Goal: Transaction & Acquisition: Purchase product/service

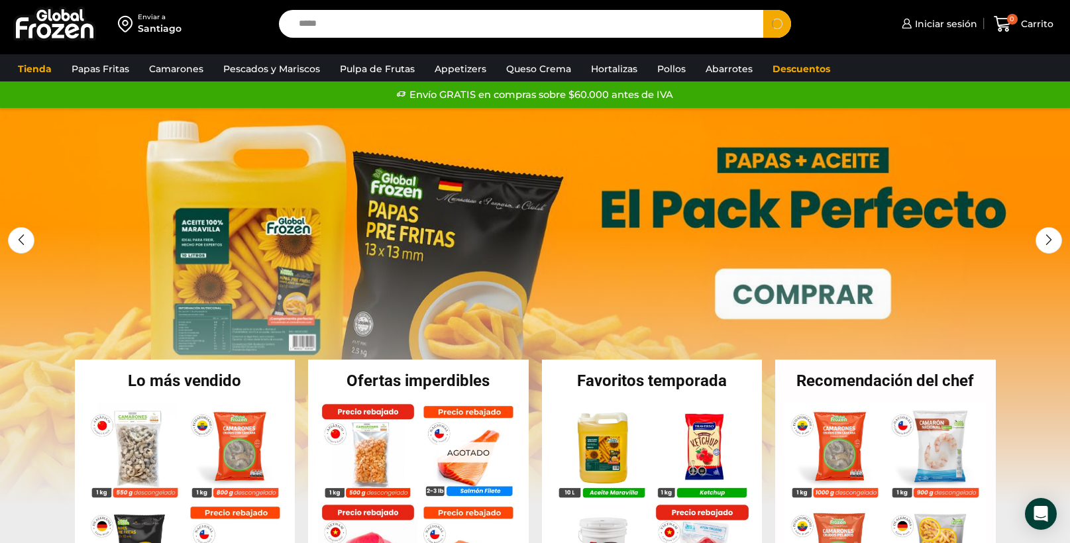
type input "*****"
click at [763, 10] on button "Search" at bounding box center [777, 24] width 28 height 28
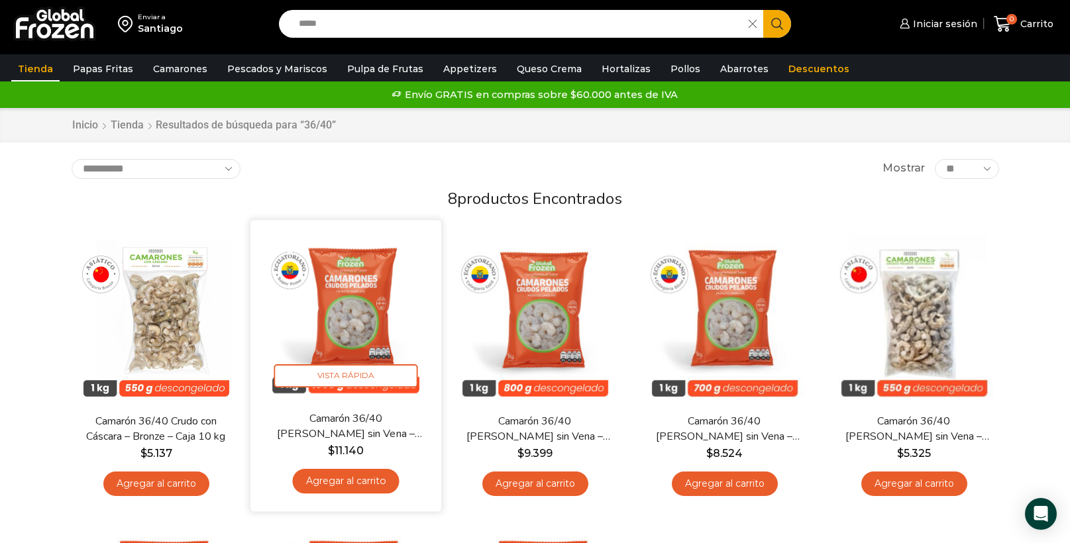
click at [335, 321] on img at bounding box center [345, 315] width 171 height 171
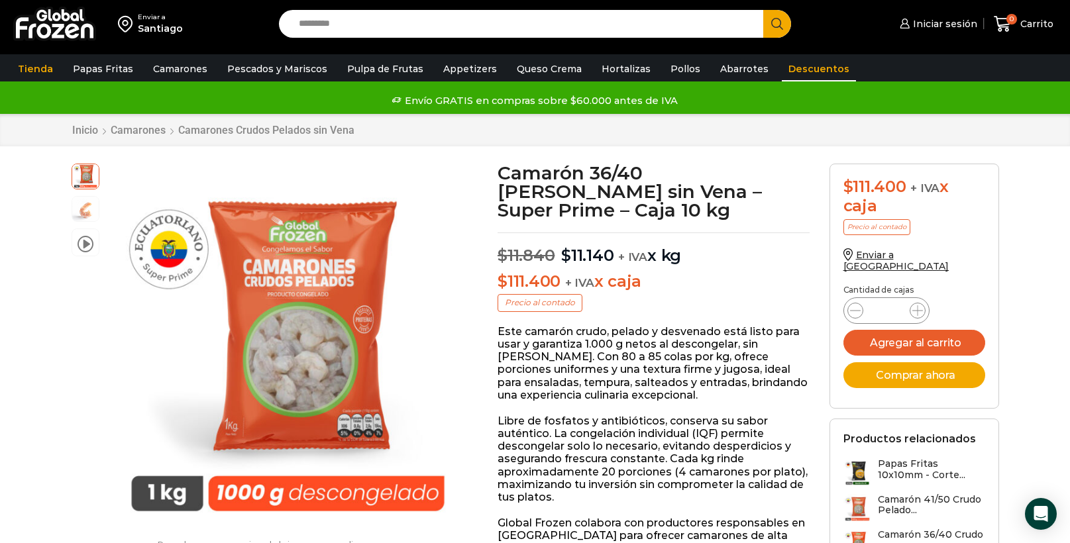
scroll to position [1, 0]
click at [980, 339] on button "Agregar al carrito" at bounding box center [915, 343] width 142 height 26
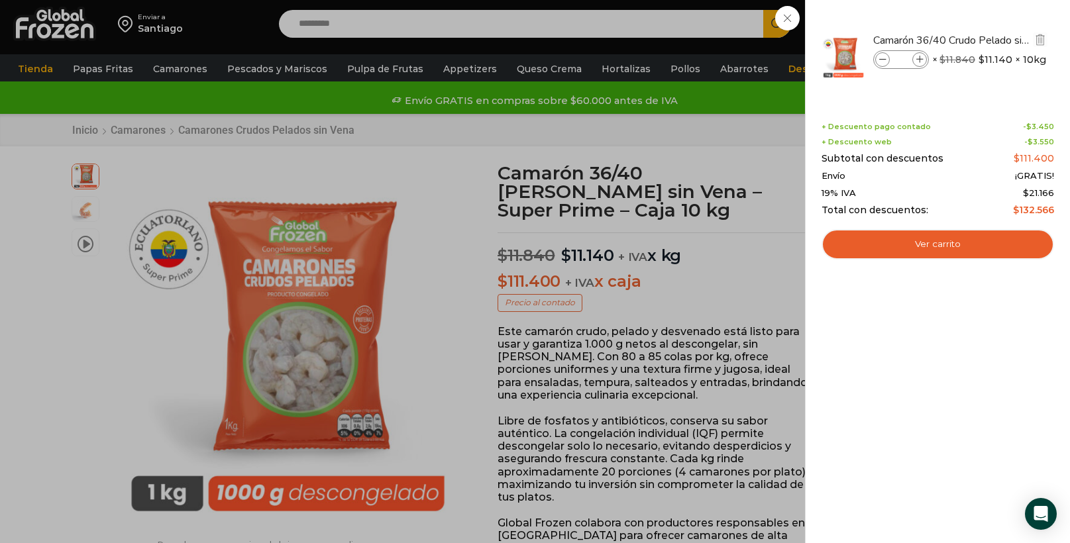
click at [918, 57] on icon at bounding box center [920, 59] width 7 height 7
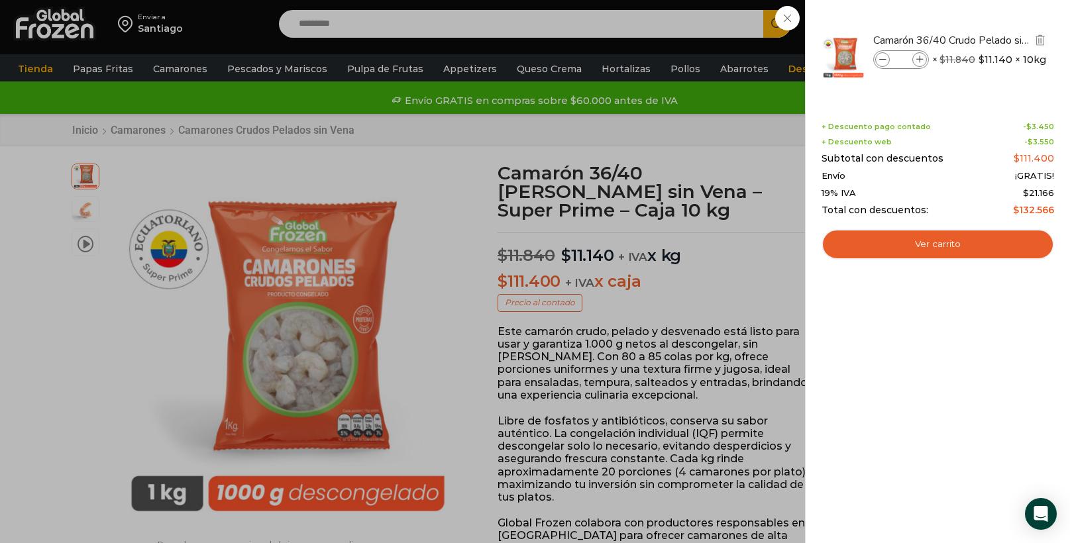
click at [918, 57] on icon at bounding box center [920, 59] width 7 height 7
type input "*"
click at [1024, 395] on div "1 Shopping Cart Camarón 36/40 Crudo Pelado sin Vena - Super Prime - Caja 10 kg …" at bounding box center [938, 272] width 233 height 504
click at [1017, 374] on div "7 Shopping Cart Camarón 36/40 Crudo Pelado sin Vena - Super Prime - Caja 10 kg …" at bounding box center [938, 272] width 233 height 504
click at [991, 19] on div "7 Carrito 7 7 Shopping Cart *" at bounding box center [1024, 24] width 66 height 31
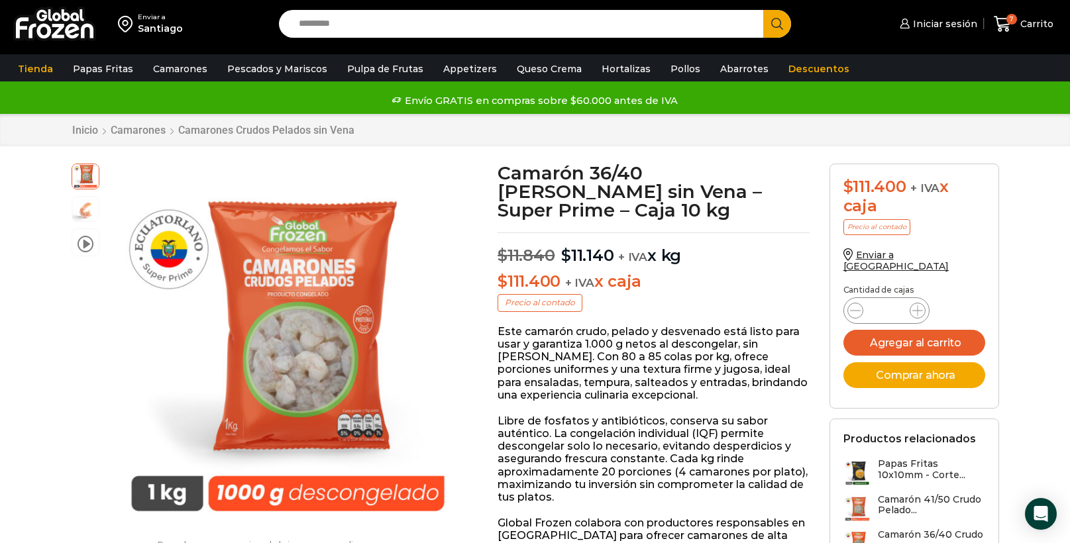
click at [339, 29] on input "Search input" at bounding box center [524, 24] width 465 height 28
type input "*******"
click at [763, 10] on button "Search" at bounding box center [777, 24] width 28 height 28
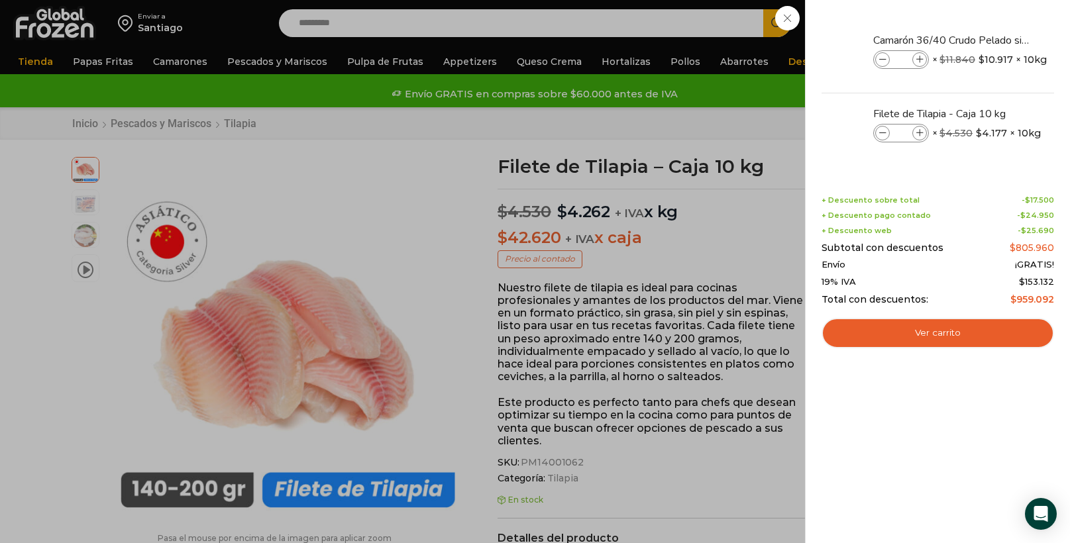
scroll to position [1, 0]
click at [1008, 439] on div "8 Shopping Cart Camarón 36/40 Crudo Pelado sin Vena - Super Prime - Caja 10 kg …" at bounding box center [938, 272] width 233 height 504
click at [917, 457] on div "8 Shopping Cart Camarón 36/40 Crudo Pelado sin Vena - Super Prime - Caja 10 kg …" at bounding box center [938, 272] width 233 height 504
click at [885, 133] on icon at bounding box center [882, 133] width 7 height 7
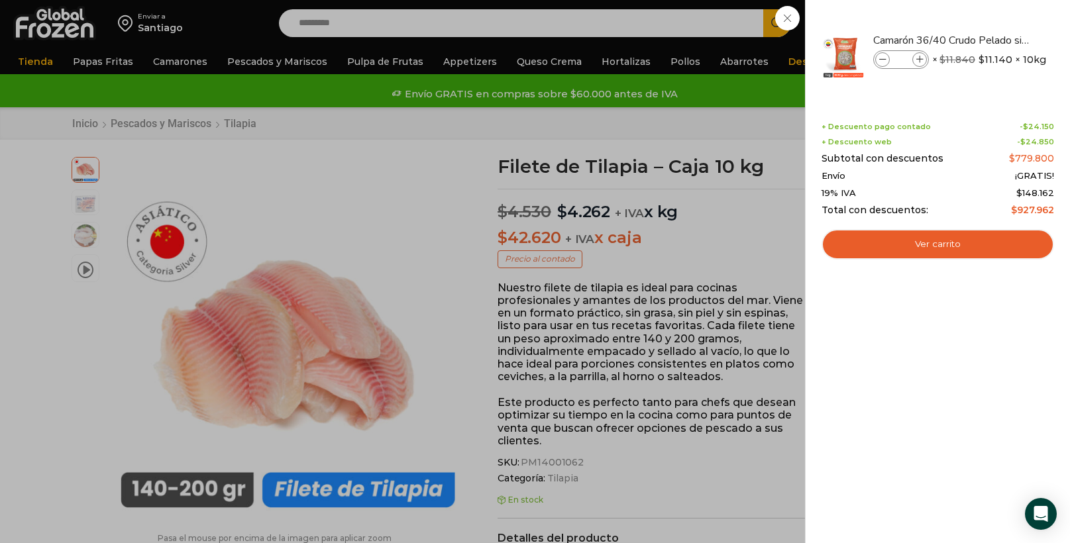
click at [1010, 405] on div "7 Shopping Cart Camarón 36/40 Crudo Pelado sin Vena - Super Prime - Caja 10 kg …" at bounding box center [938, 272] width 233 height 504
drag, startPoint x: 510, startPoint y: 196, endPoint x: 740, endPoint y: 140, distance: 236.1
click at [991, 39] on div "7 Carrito 7 7 Shopping Cart *" at bounding box center [1024, 23] width 66 height 31
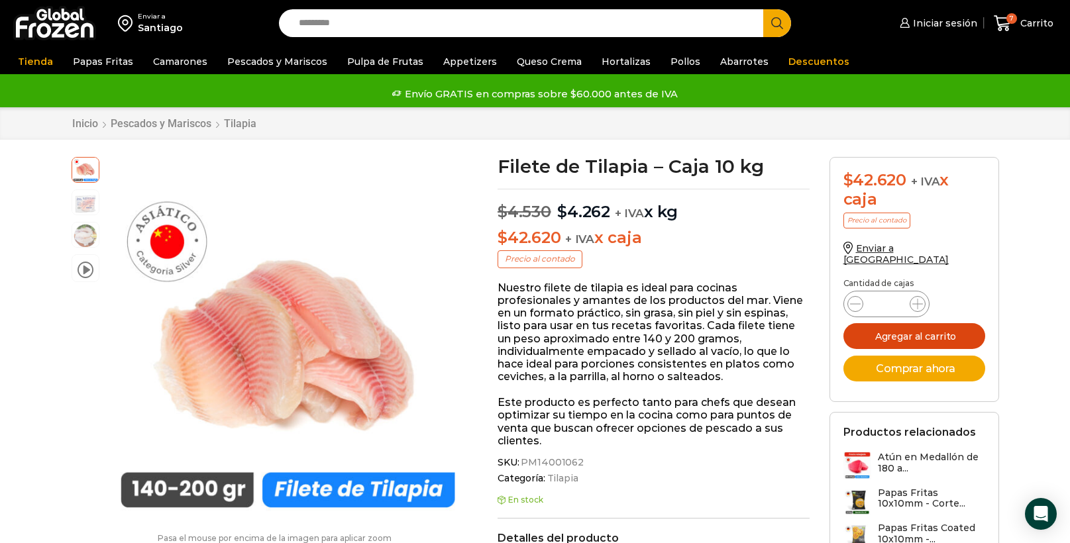
click at [946, 328] on button "Agregar al carrito" at bounding box center [915, 336] width 142 height 26
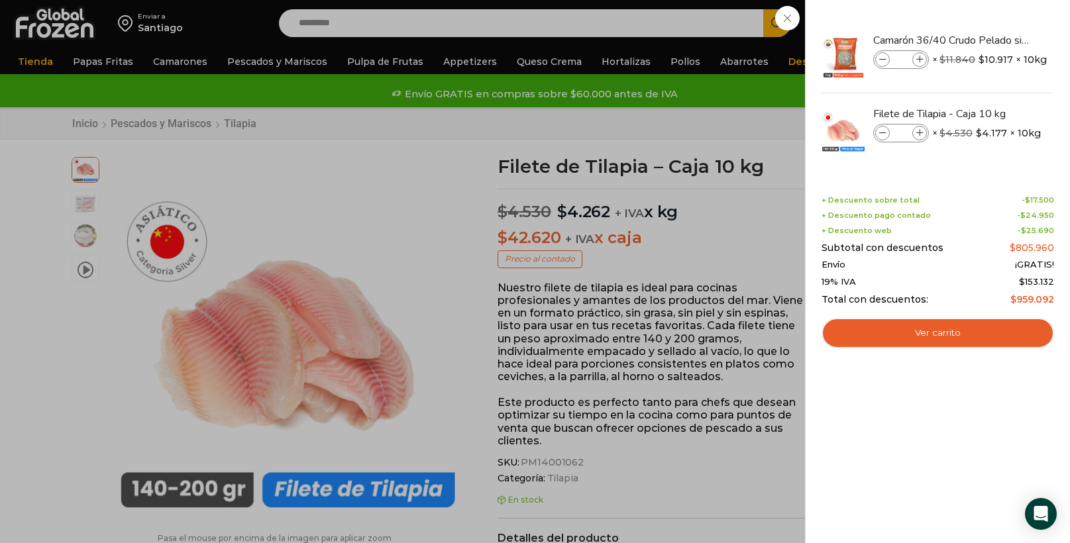
drag, startPoint x: 758, startPoint y: 235, endPoint x: 592, endPoint y: 217, distance: 167.2
click at [991, 39] on div "8 Carrito 8 8 Shopping Cart *" at bounding box center [1024, 23] width 66 height 31
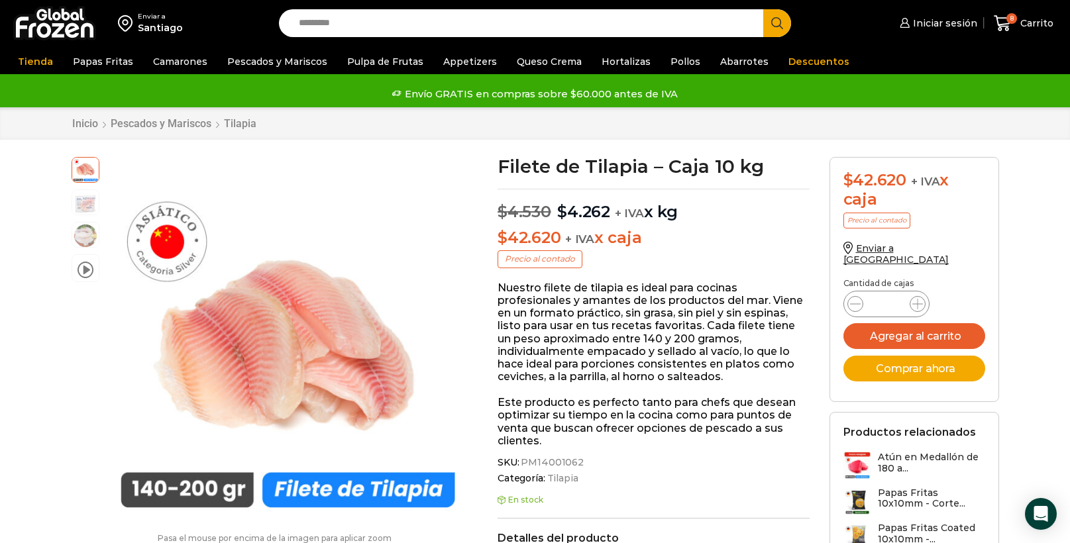
click at [333, 17] on input "Search input" at bounding box center [524, 23] width 465 height 28
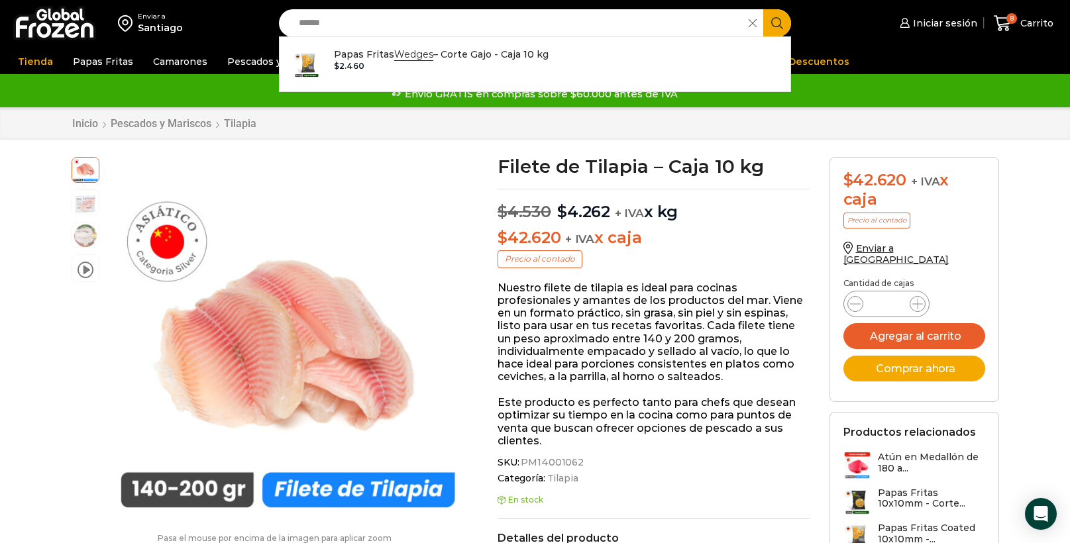
click at [383, 40] on div "Papas Fritas Wedges – Corte Gajo - Caja 10 kg In stock $ 2.460" at bounding box center [535, 64] width 512 height 56
click at [388, 58] on p "Papas Fritas Wedges – Corte Gajo - Caja 10 kg" at bounding box center [441, 54] width 215 height 15
type input "**********"
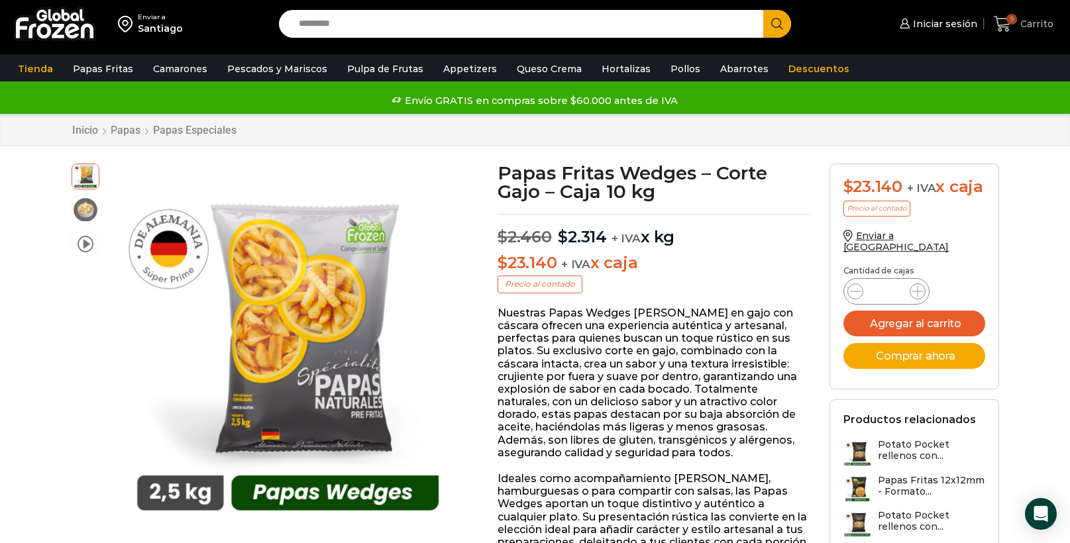
scroll to position [1, 0]
click at [1013, 30] on span "9" at bounding box center [1005, 24] width 23 height 18
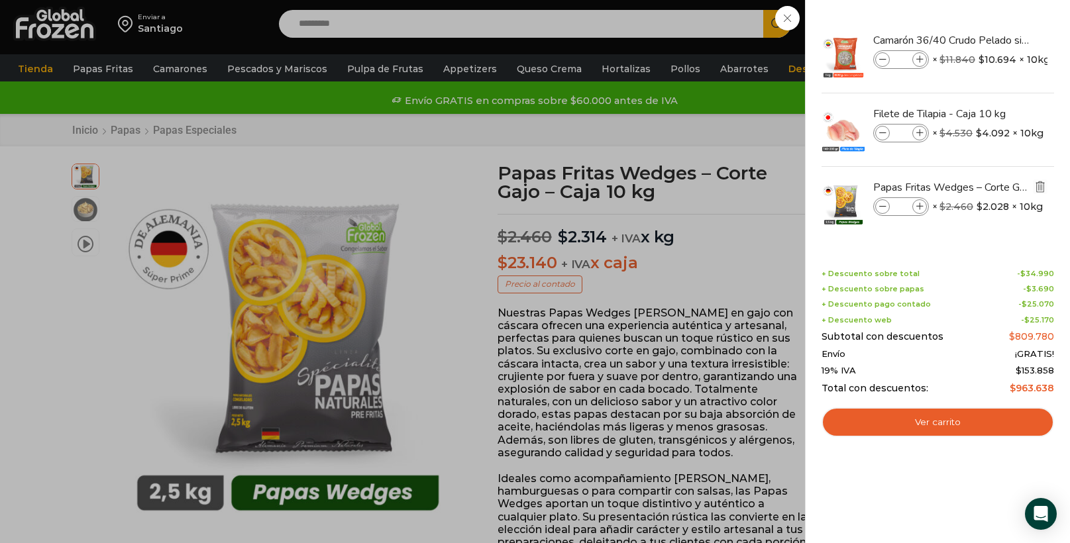
click at [1040, 184] on img "Eliminar Papas Fritas Wedges – Corte Gajo - Caja 10 kg del carrito" at bounding box center [1041, 187] width 12 height 12
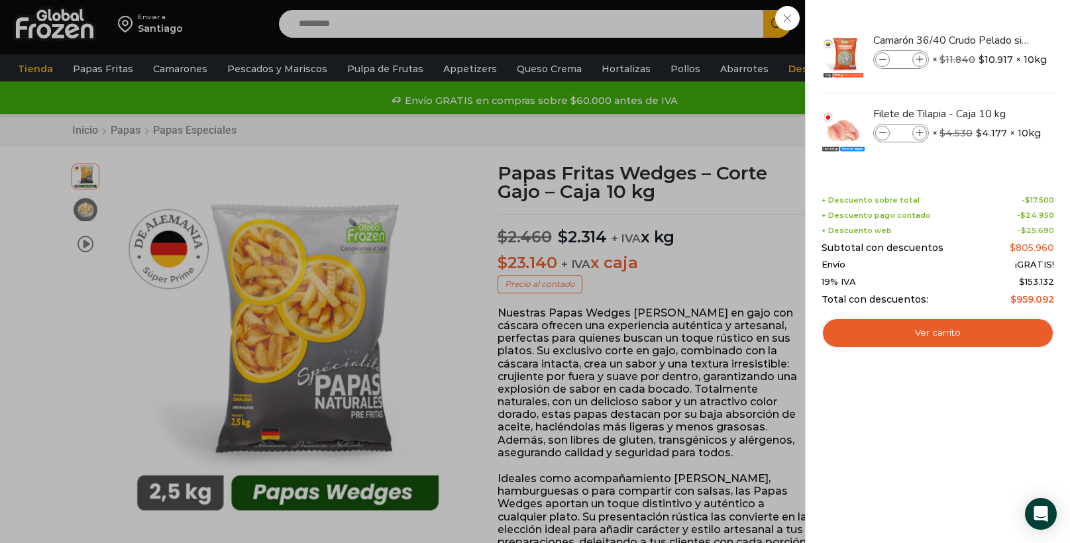
click at [991, 20] on div "8 Carrito 8 8 Shopping Cart *" at bounding box center [1024, 24] width 66 height 31
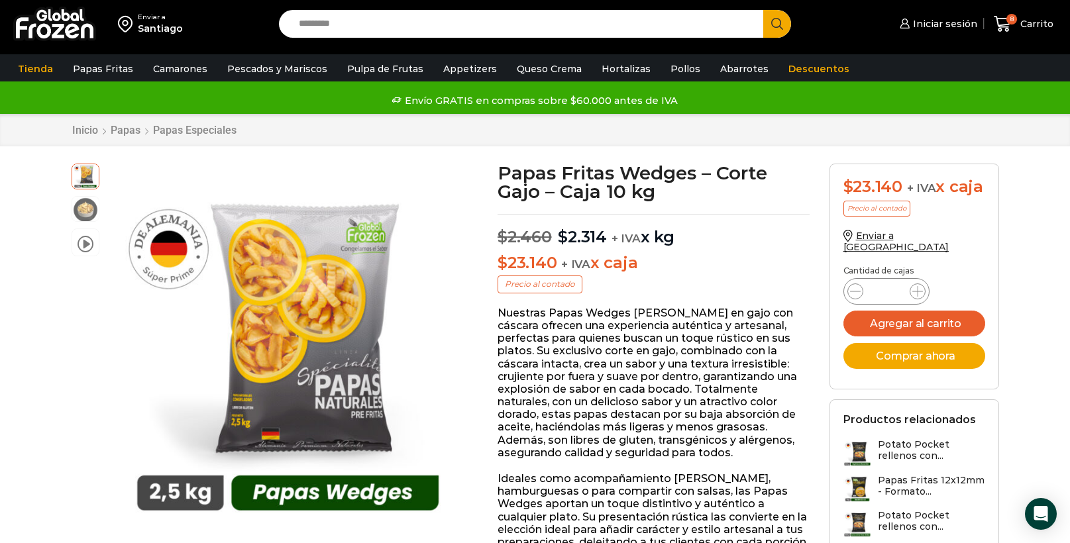
click at [327, 23] on input "Search input" at bounding box center [524, 24] width 465 height 28
type input "*****"
click at [763, 10] on button "Search" at bounding box center [777, 24] width 28 height 28
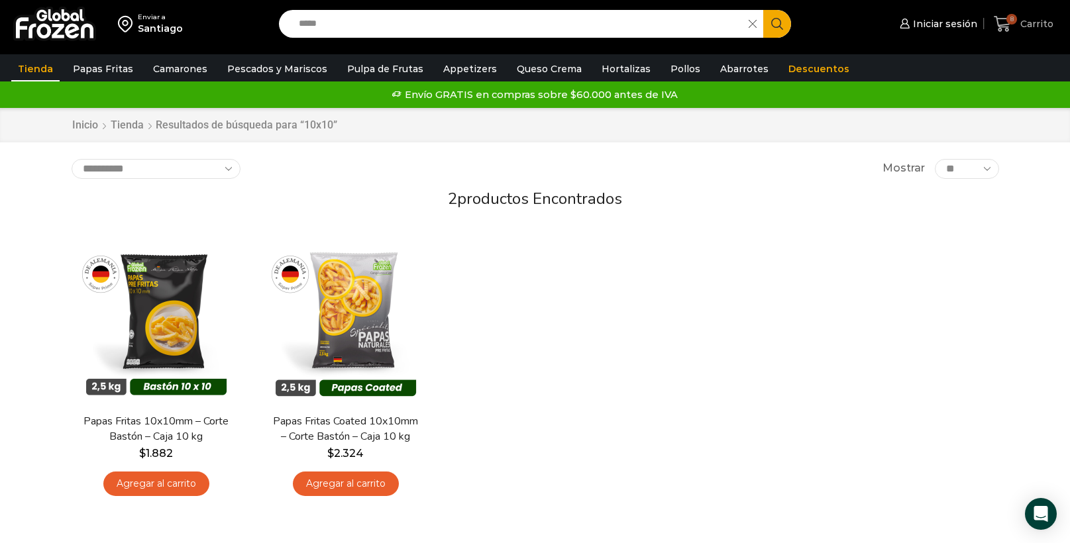
click at [1010, 22] on span "8" at bounding box center [1012, 19] width 11 height 11
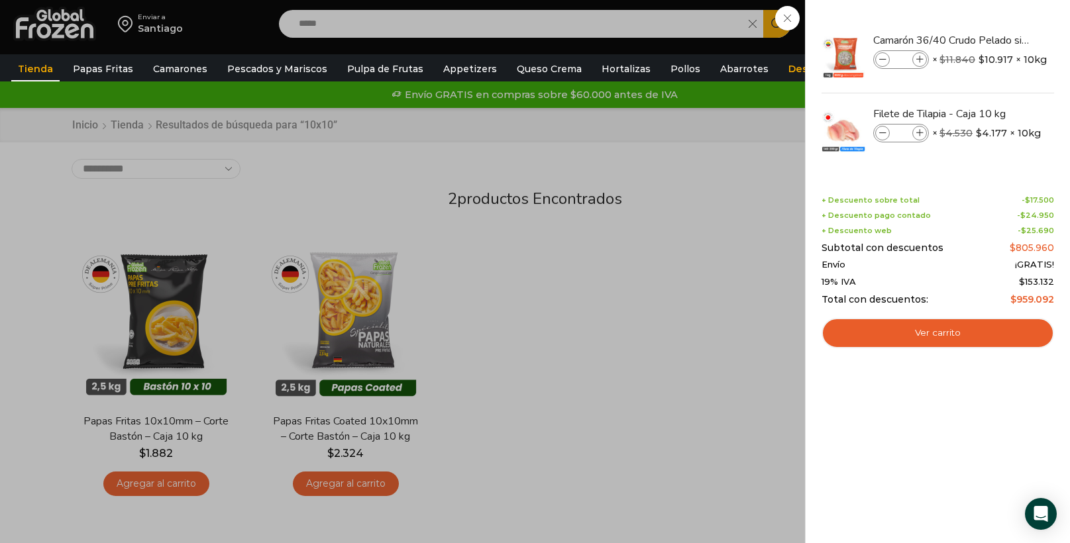
click at [991, 40] on div "8 Carrito 8 8 Shopping Cart * $" at bounding box center [1024, 24] width 66 height 31
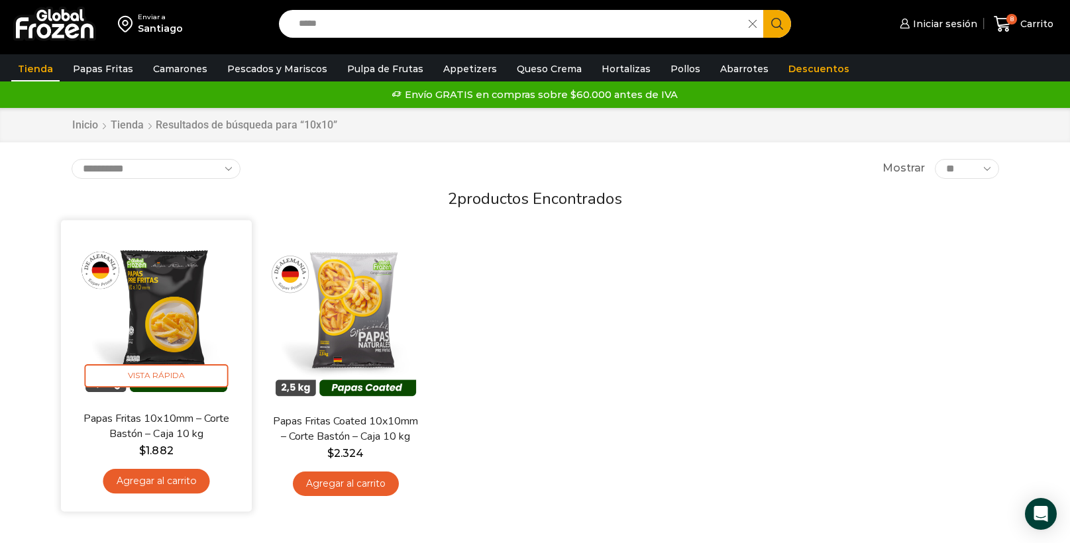
click at [168, 479] on link "Agregar al carrito" at bounding box center [156, 481] width 107 height 25
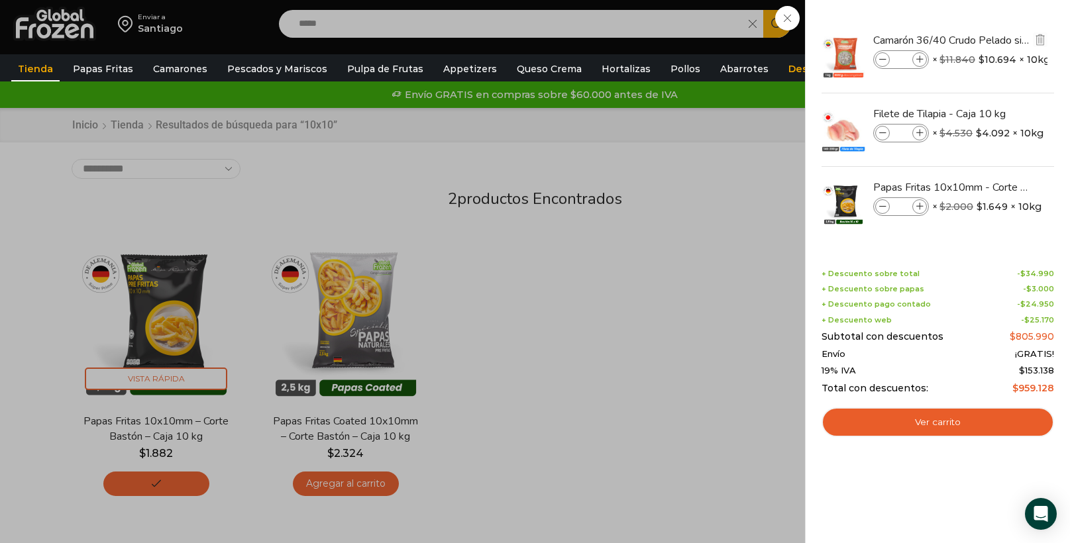
click at [1035, 24] on li "Camarón 36/40 Crudo Pelado sin Vena - Super Prime - Caja 10 kg Camarón 36/40 Cr…" at bounding box center [937, 57] width 235 height 74
click at [981, 494] on div "9 Shopping Cart Camarón 36/40 Crudo Pelado sin Vena - Super Prime - Caja 10 kg …" at bounding box center [938, 272] width 233 height 504
click at [1042, 188] on img "Eliminar Papas Fritas 10x10mm - Corte Bastón - Caja 10 kg del carrito" at bounding box center [1041, 187] width 12 height 12
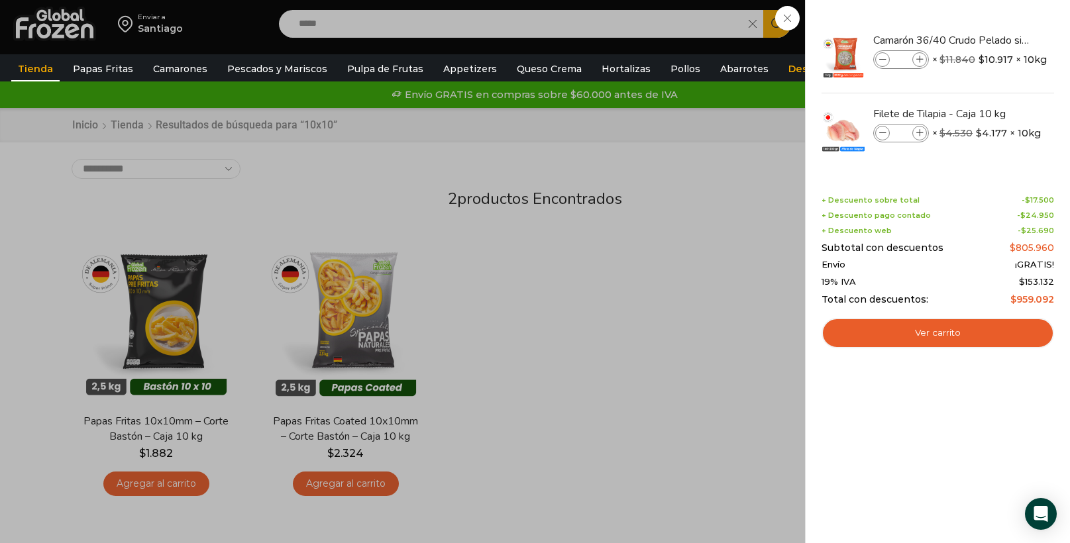
click at [991, 40] on div "8 Carrito 8 8 Shopping Cart *" at bounding box center [1024, 24] width 66 height 31
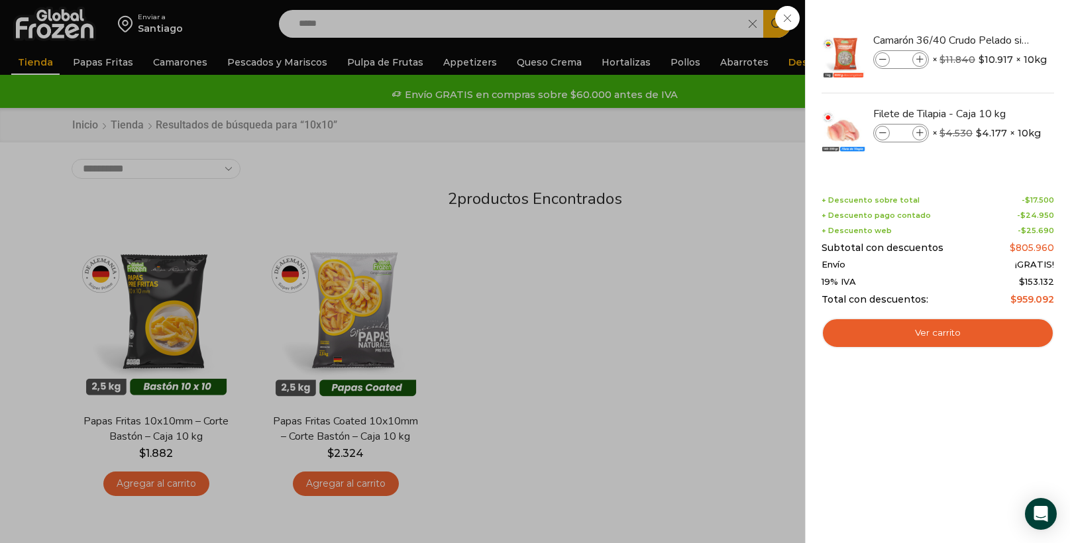
click at [991, 40] on div "8 [GEOGRAPHIC_DATA] 8 8 Shopping Cart * $" at bounding box center [1024, 24] width 66 height 31
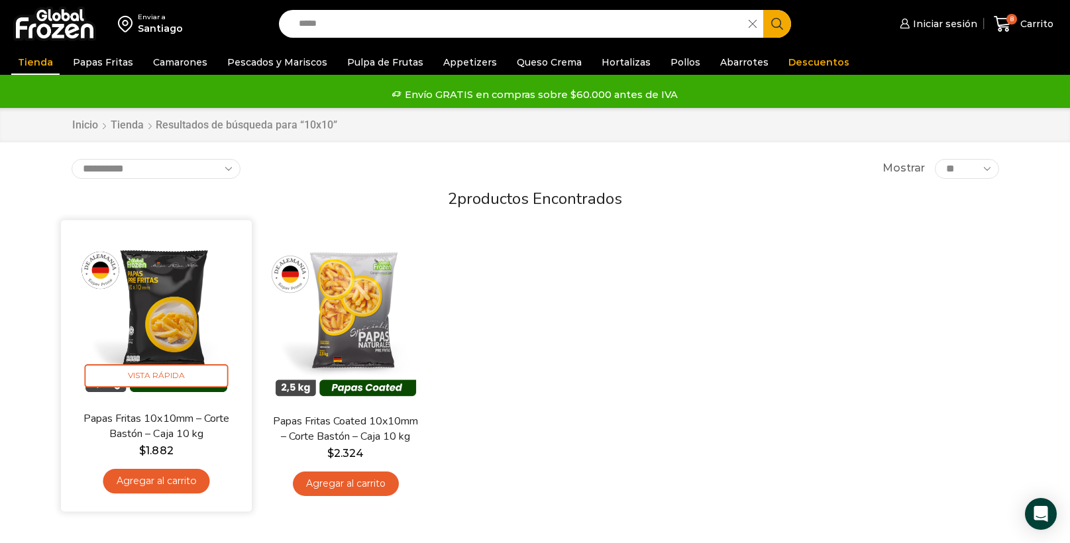
click at [162, 484] on link "Agregar al carrito" at bounding box center [156, 481] width 107 height 25
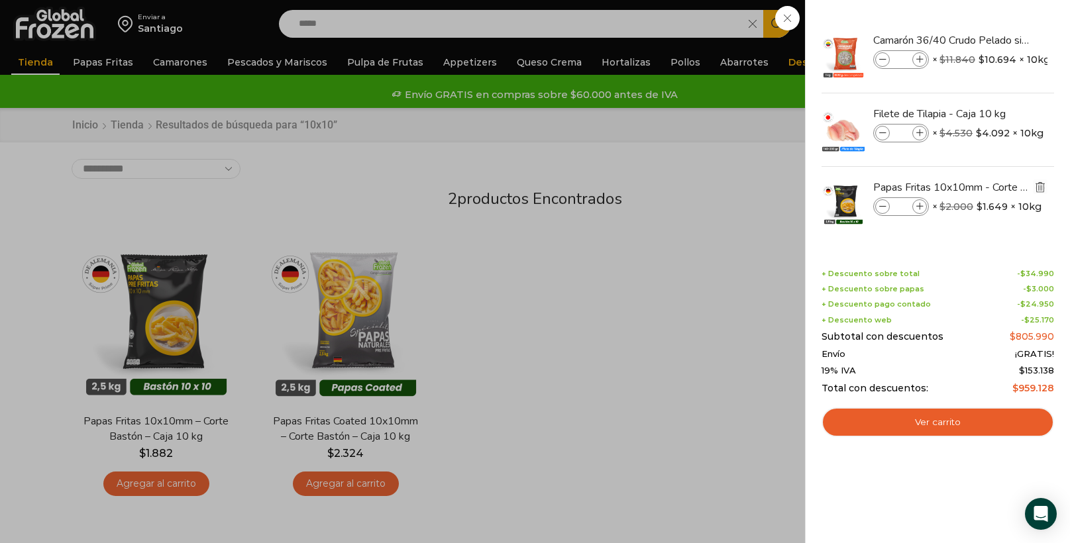
click at [1043, 188] on img "Eliminar Papas Fritas 10x10mm - Corte Bastón - Caja 10 kg del carrito" at bounding box center [1041, 187] width 12 height 12
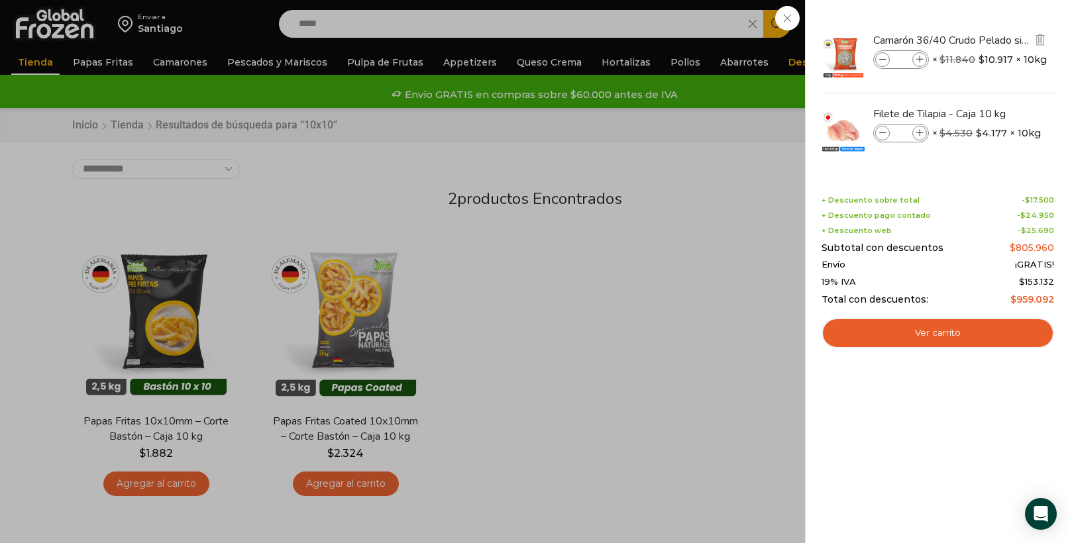
click at [911, 62] on input "*" at bounding box center [901, 59] width 20 height 15
drag, startPoint x: 905, startPoint y: 58, endPoint x: 885, endPoint y: 46, distance: 23.5
click at [891, 52] on input "*" at bounding box center [901, 59] width 20 height 15
click at [922, 60] on icon at bounding box center [920, 59] width 7 height 7
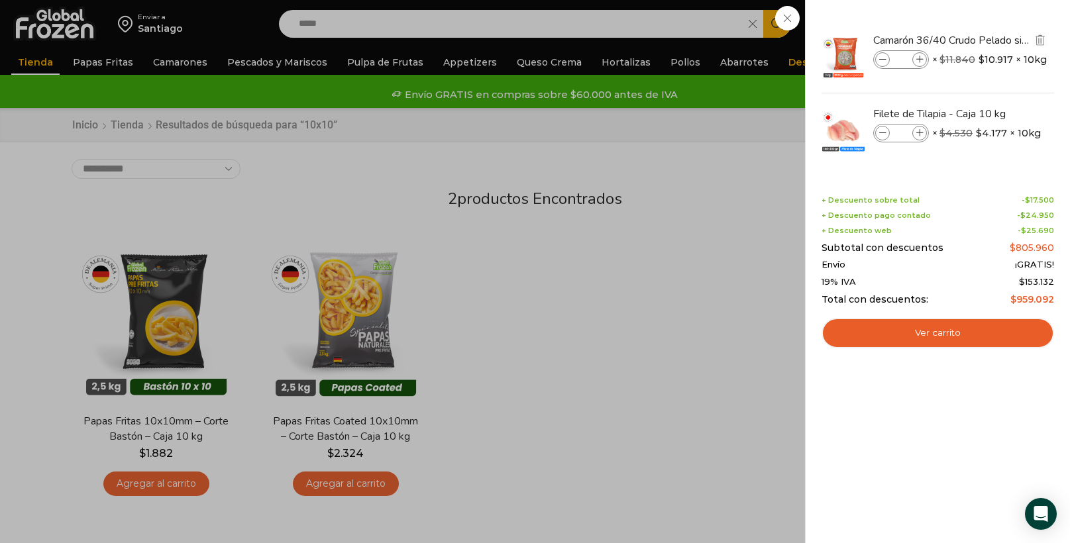
click at [922, 60] on icon at bounding box center [920, 59] width 7 height 7
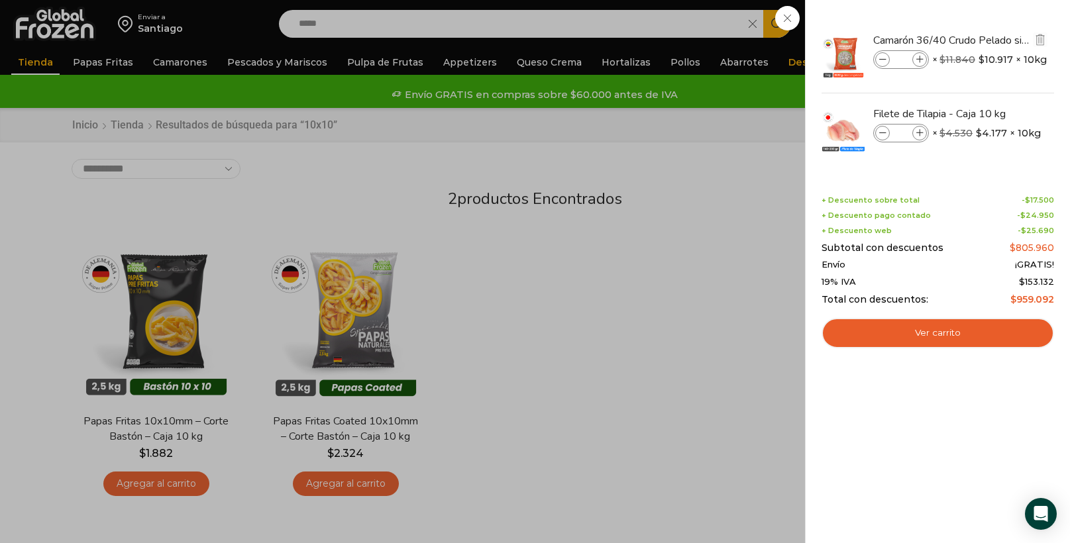
click at [922, 60] on icon at bounding box center [920, 59] width 7 height 7
type input "**"
click at [922, 60] on li "Camarón 36/40 Crudo Pelado sin Vena - Super Prime - Caja 10 kg Camarón 36/40 Cr…" at bounding box center [937, 57] width 235 height 74
click at [922, 60] on div at bounding box center [937, 56] width 235 height 73
click at [924, 63] on icon at bounding box center [920, 59] width 7 height 7
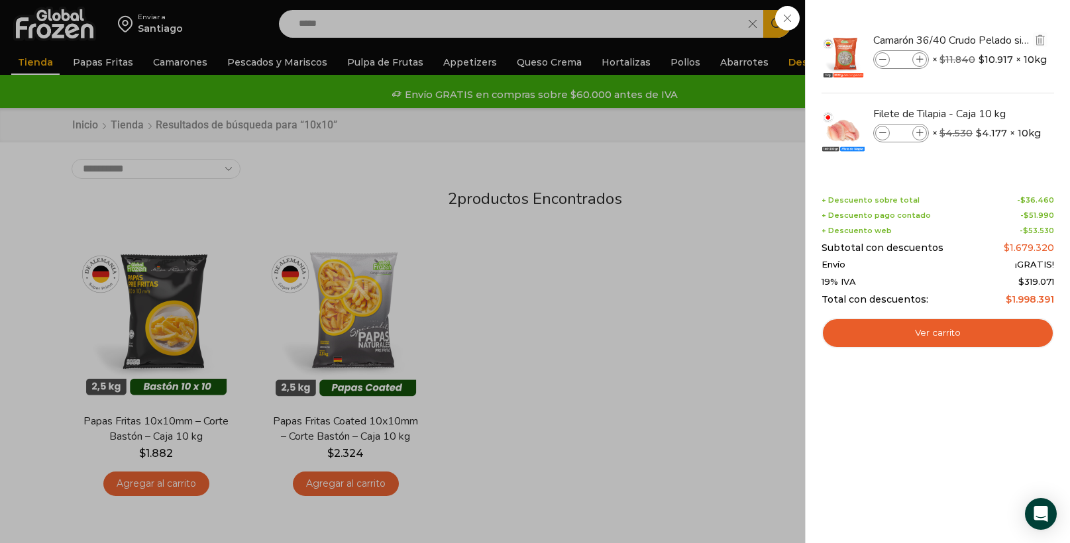
click at [924, 63] on icon at bounding box center [920, 59] width 7 height 7
click at [925, 62] on span at bounding box center [920, 59] width 15 height 15
type input "**"
click at [925, 62] on span at bounding box center [920, 59] width 15 height 15
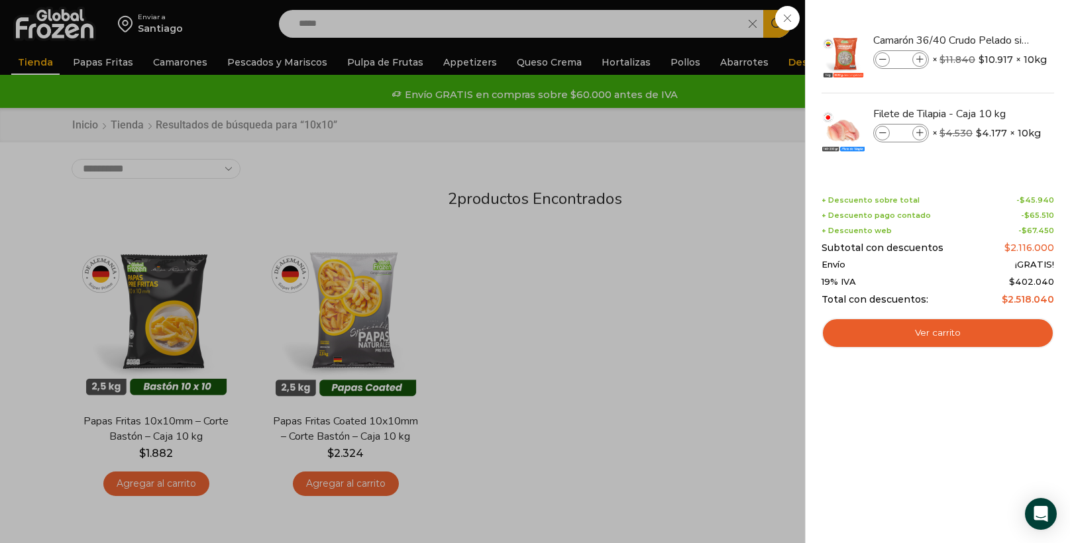
click at [925, 62] on span at bounding box center [920, 59] width 15 height 15
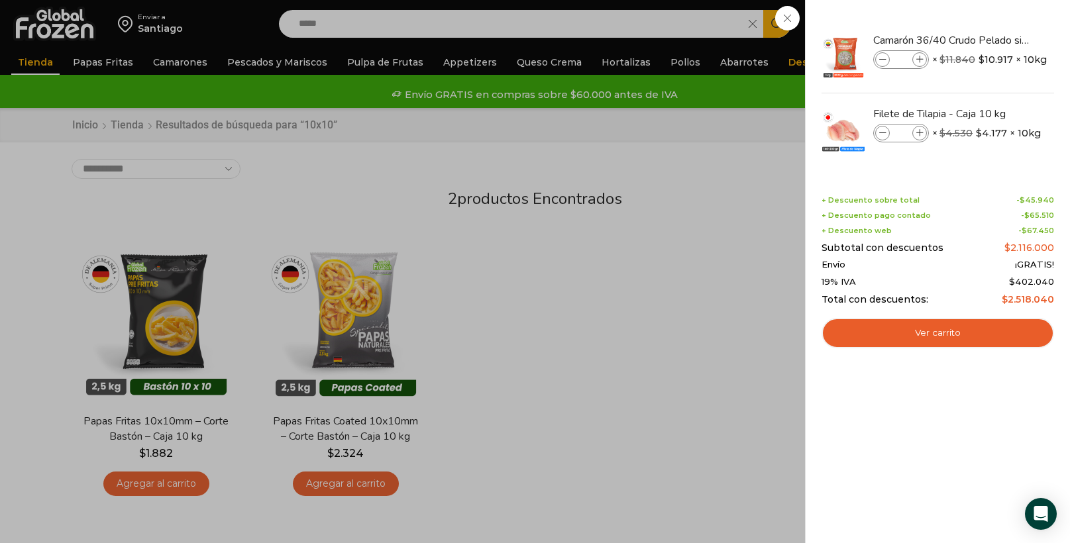
click at [925, 62] on span at bounding box center [920, 59] width 15 height 15
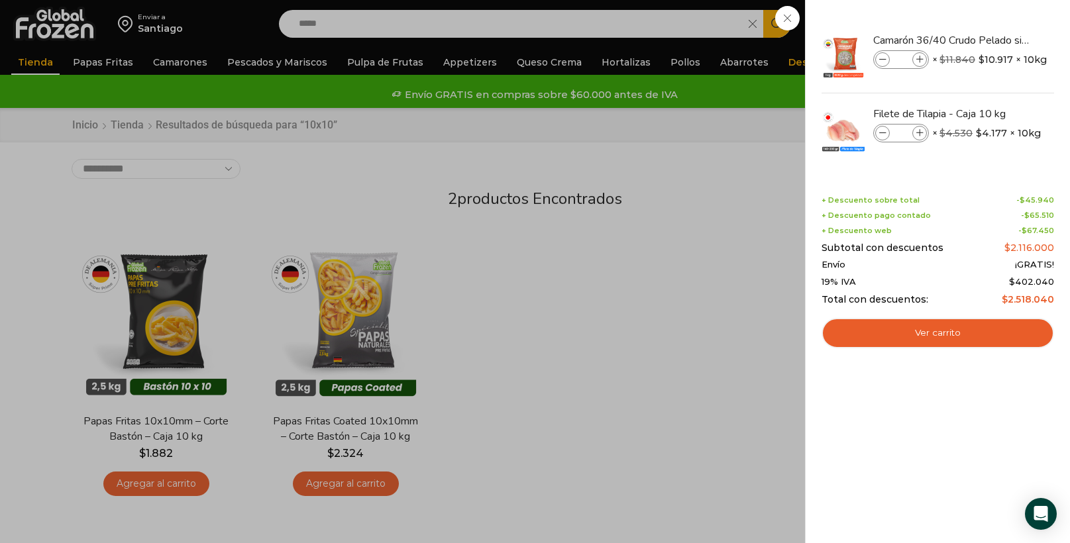
click at [925, 62] on span at bounding box center [920, 59] width 15 height 15
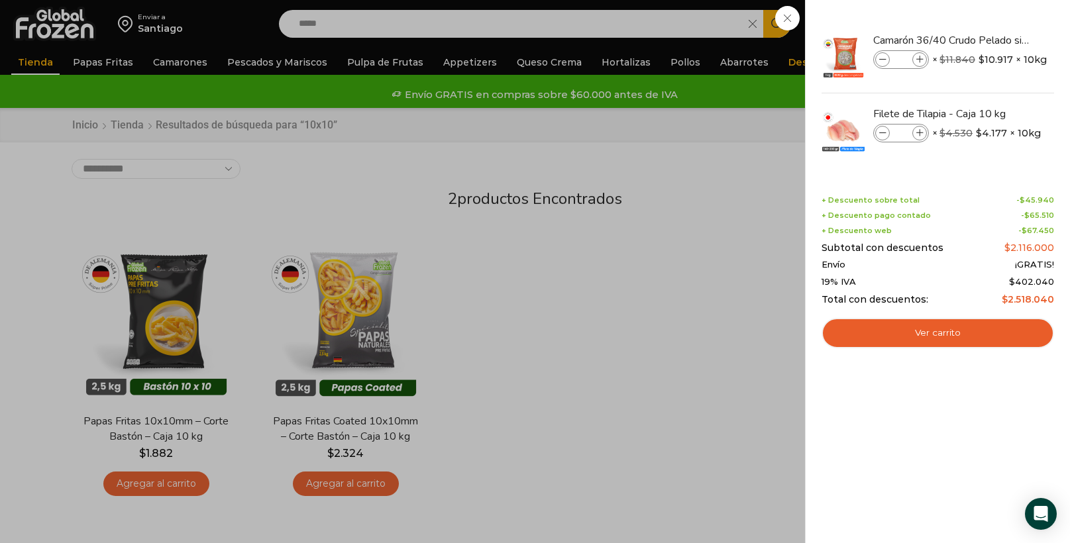
click at [925, 62] on span at bounding box center [920, 59] width 15 height 15
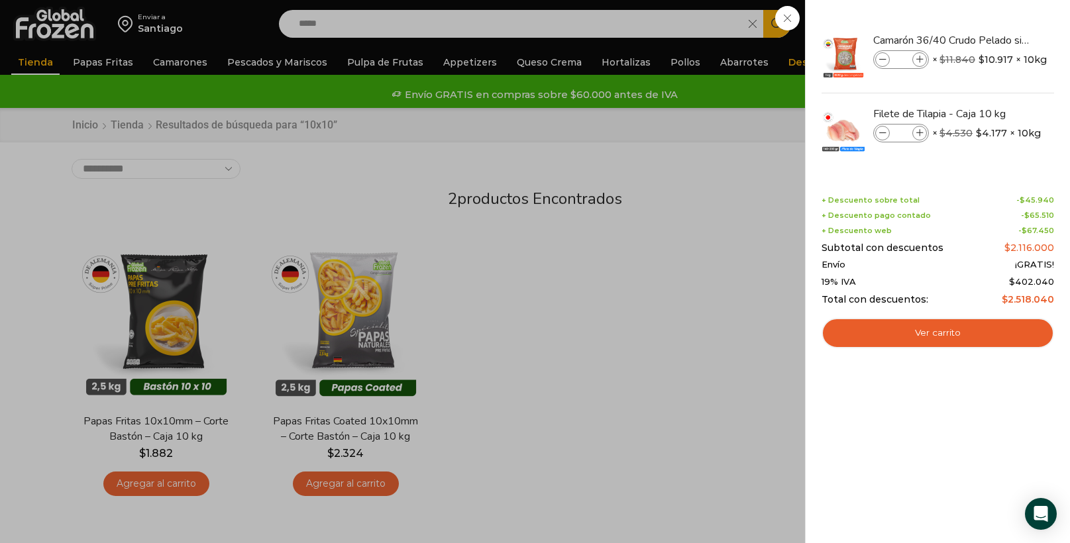
click at [925, 62] on span at bounding box center [920, 59] width 15 height 15
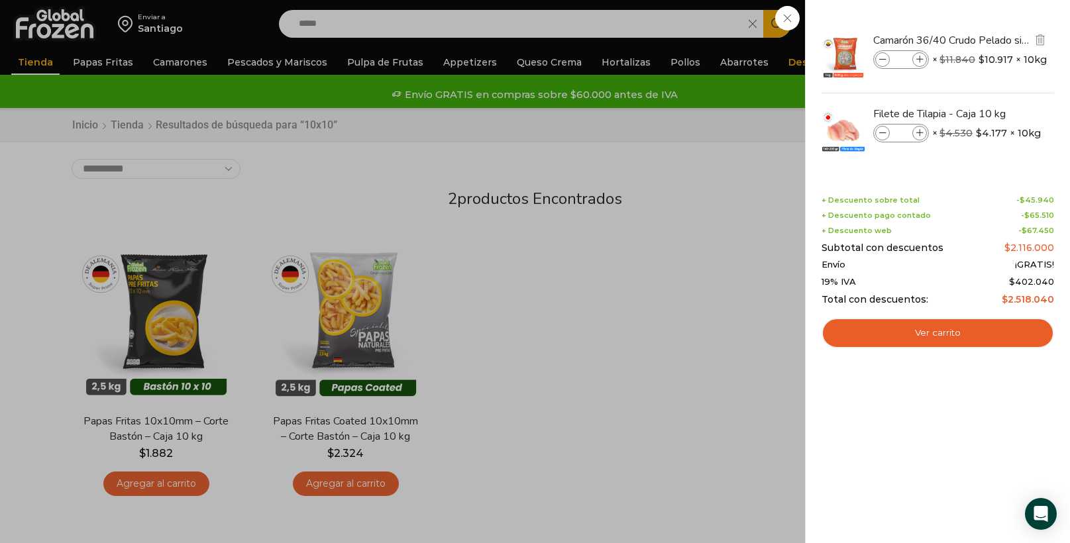
click at [923, 62] on span at bounding box center [920, 59] width 15 height 15
click at [921, 59] on icon at bounding box center [920, 59] width 7 height 7
click at [919, 58] on icon at bounding box center [920, 59] width 7 height 7
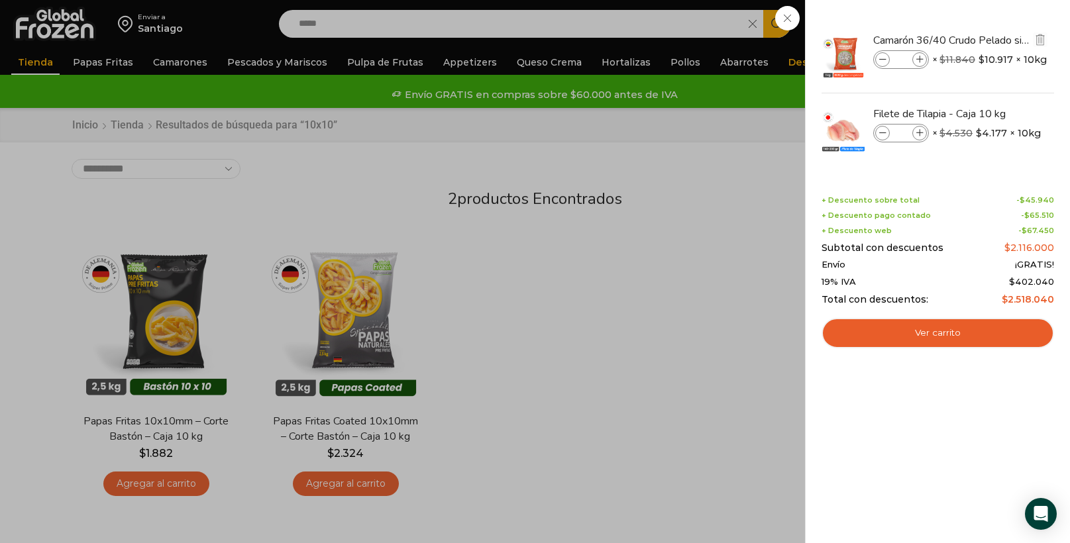
click at [919, 58] on icon at bounding box center [920, 59] width 7 height 7
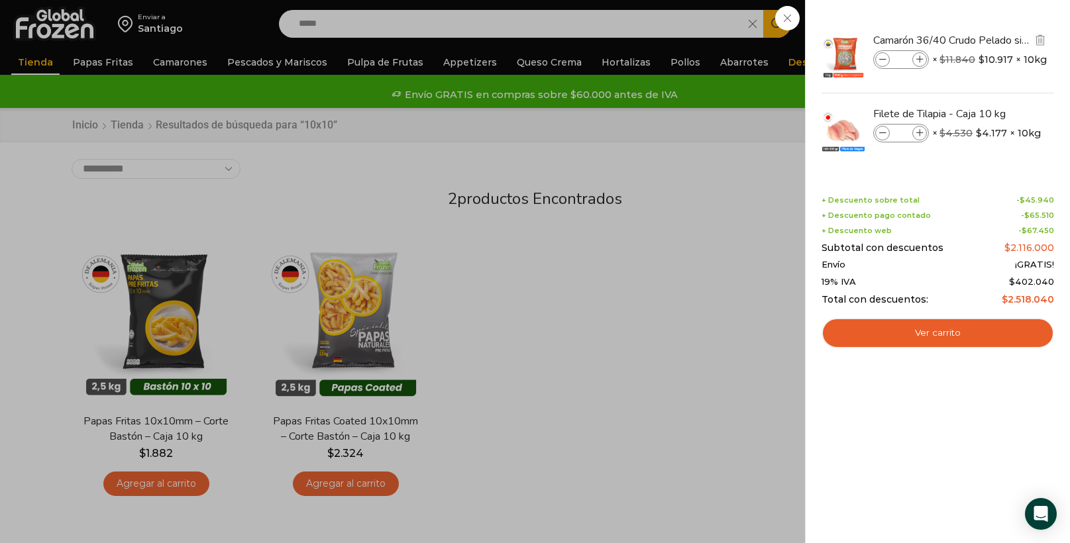
click at [919, 58] on icon at bounding box center [920, 59] width 7 height 7
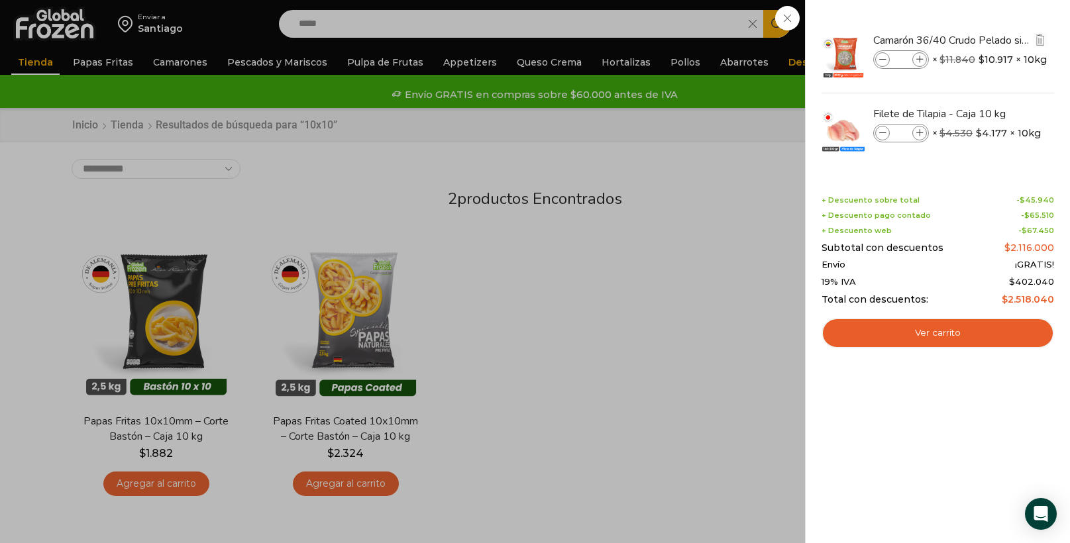
click at [919, 58] on icon at bounding box center [920, 59] width 7 height 7
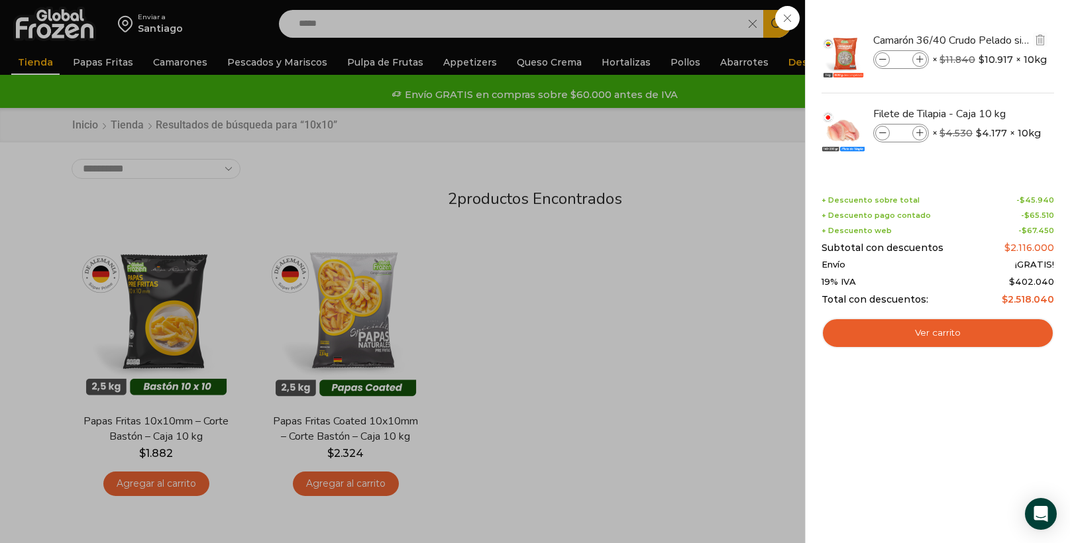
click at [919, 58] on icon at bounding box center [920, 59] width 7 height 7
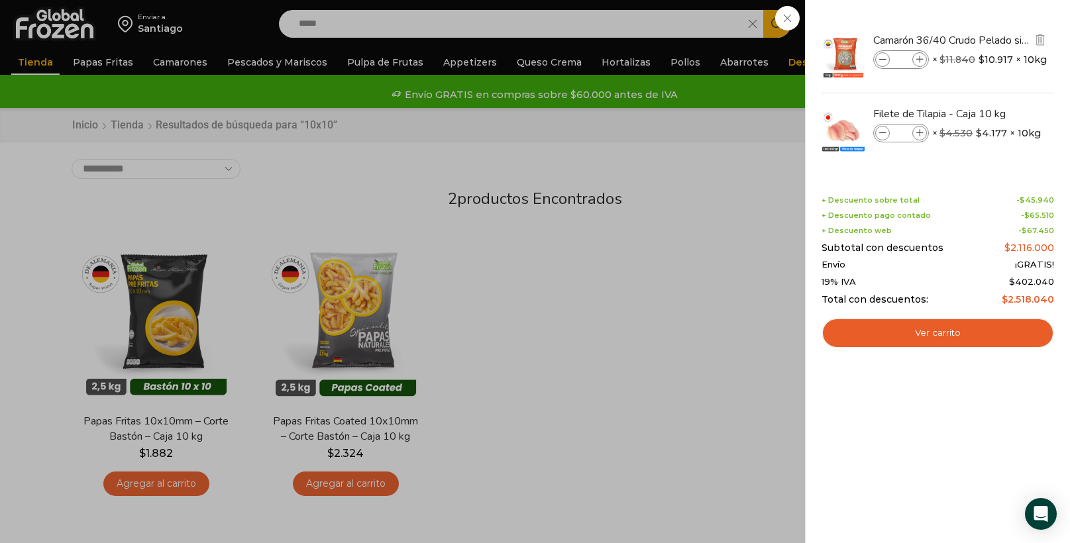
type input "**"
click at [920, 66] on span at bounding box center [920, 59] width 15 height 15
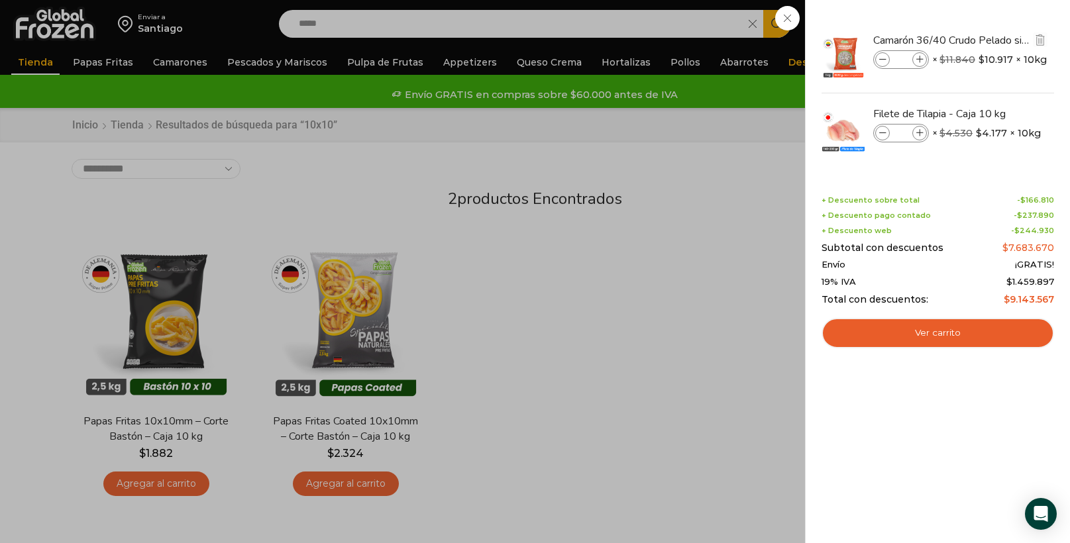
type input "**"
click at [920, 66] on span at bounding box center [920, 59] width 15 height 15
type input "**"
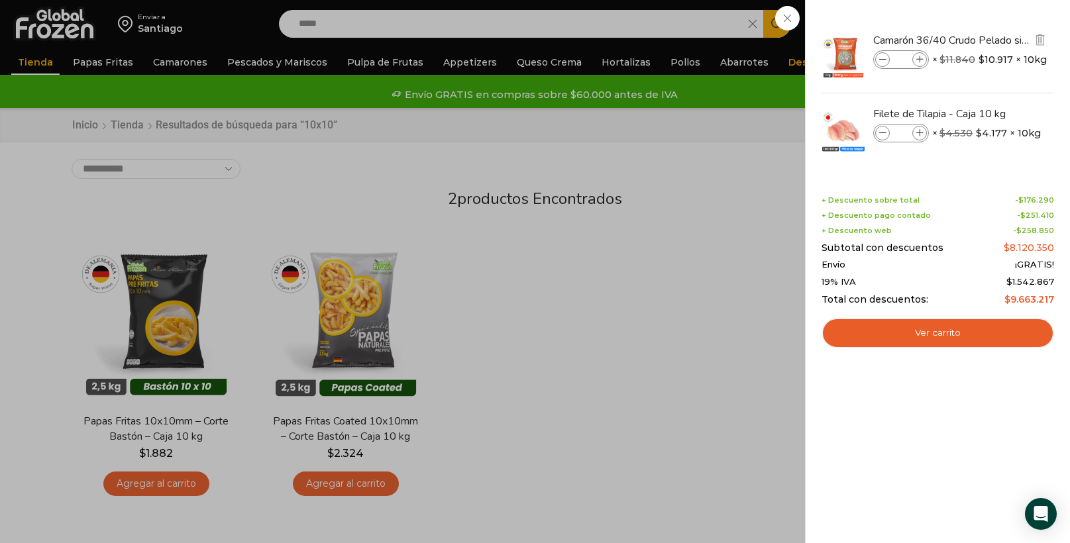
click at [920, 67] on div "Camarón 36/40 Crudo Pelado sin Vena - Super Prime - Caja 10 kg cantidad **" at bounding box center [901, 59] width 56 height 19
click at [921, 60] on icon at bounding box center [920, 59] width 7 height 7
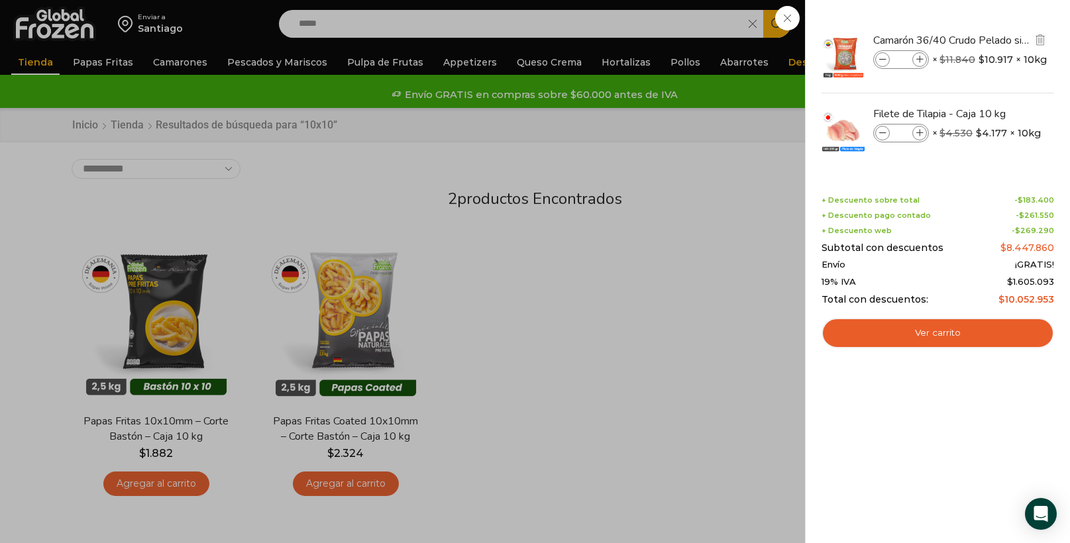
click at [921, 60] on icon at bounding box center [920, 59] width 7 height 7
type input "**"
click at [955, 74] on li "Camarón 36/40 Crudo Pelado sin Vena - Super Prime - Caja 10 kg Camarón 36/40 Cr…" at bounding box center [937, 57] width 235 height 74
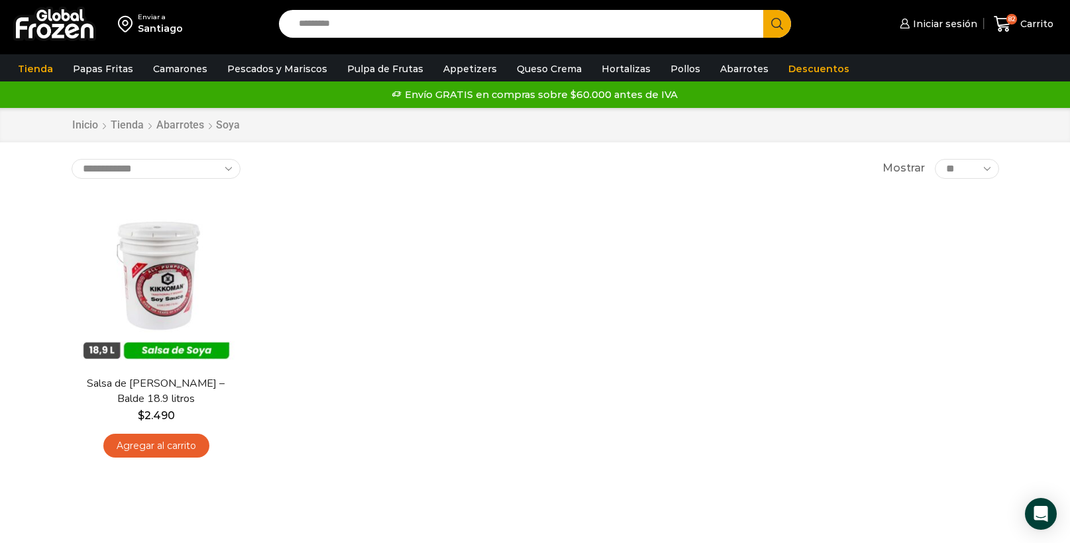
click at [267, 295] on div "En stock [GEOGRAPHIC_DATA] Salsa de [PERSON_NAME] – Balde 18.9 litros $ 2.490 A…" at bounding box center [536, 332] width 948 height 290
